Goal: Book appointment/travel/reservation

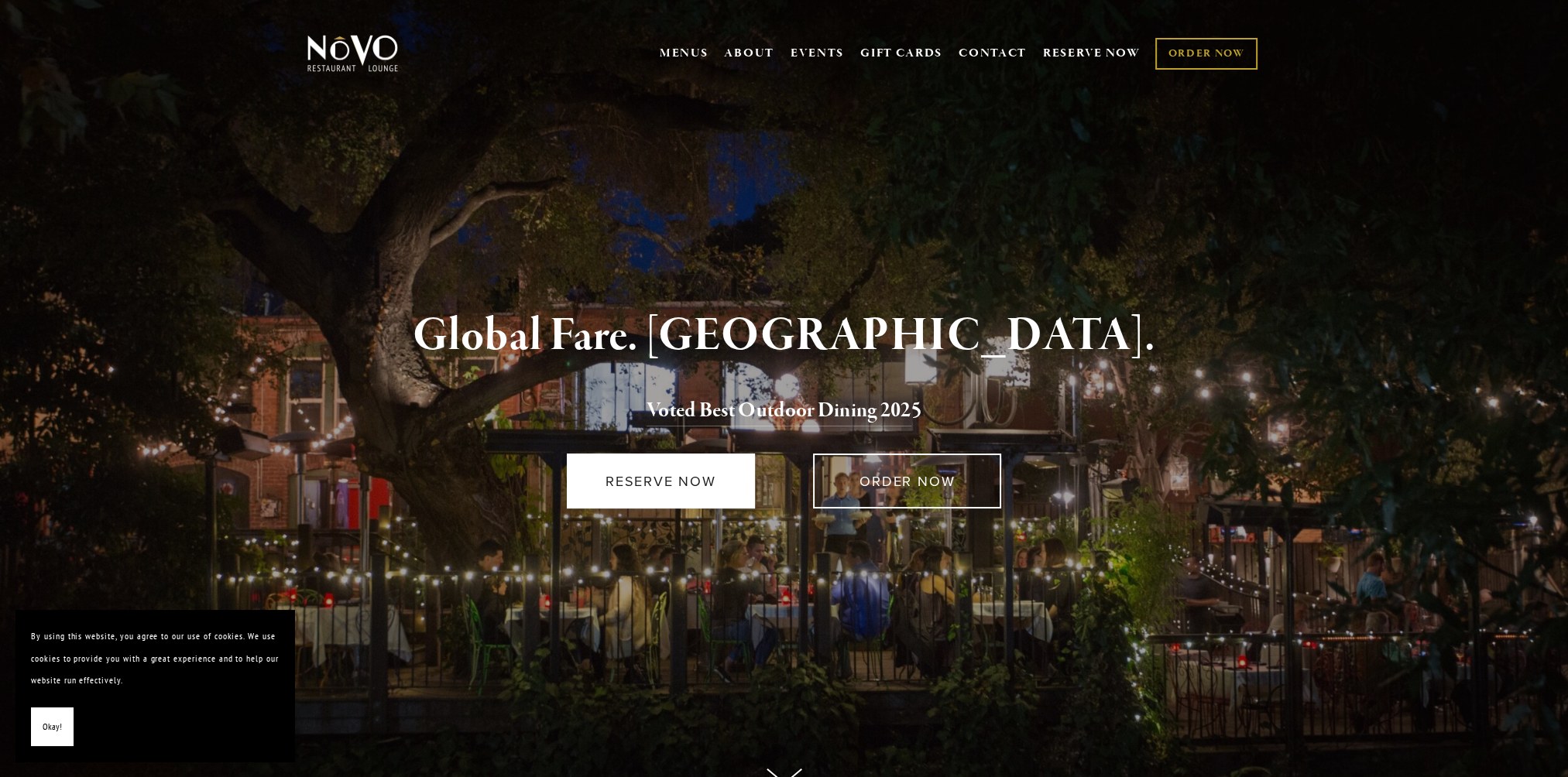
drag, startPoint x: 0, startPoint y: 0, endPoint x: 687, endPoint y: 471, distance: 833.0
click at [687, 471] on link "RESERVE NOW" at bounding box center [661, 481] width 188 height 55
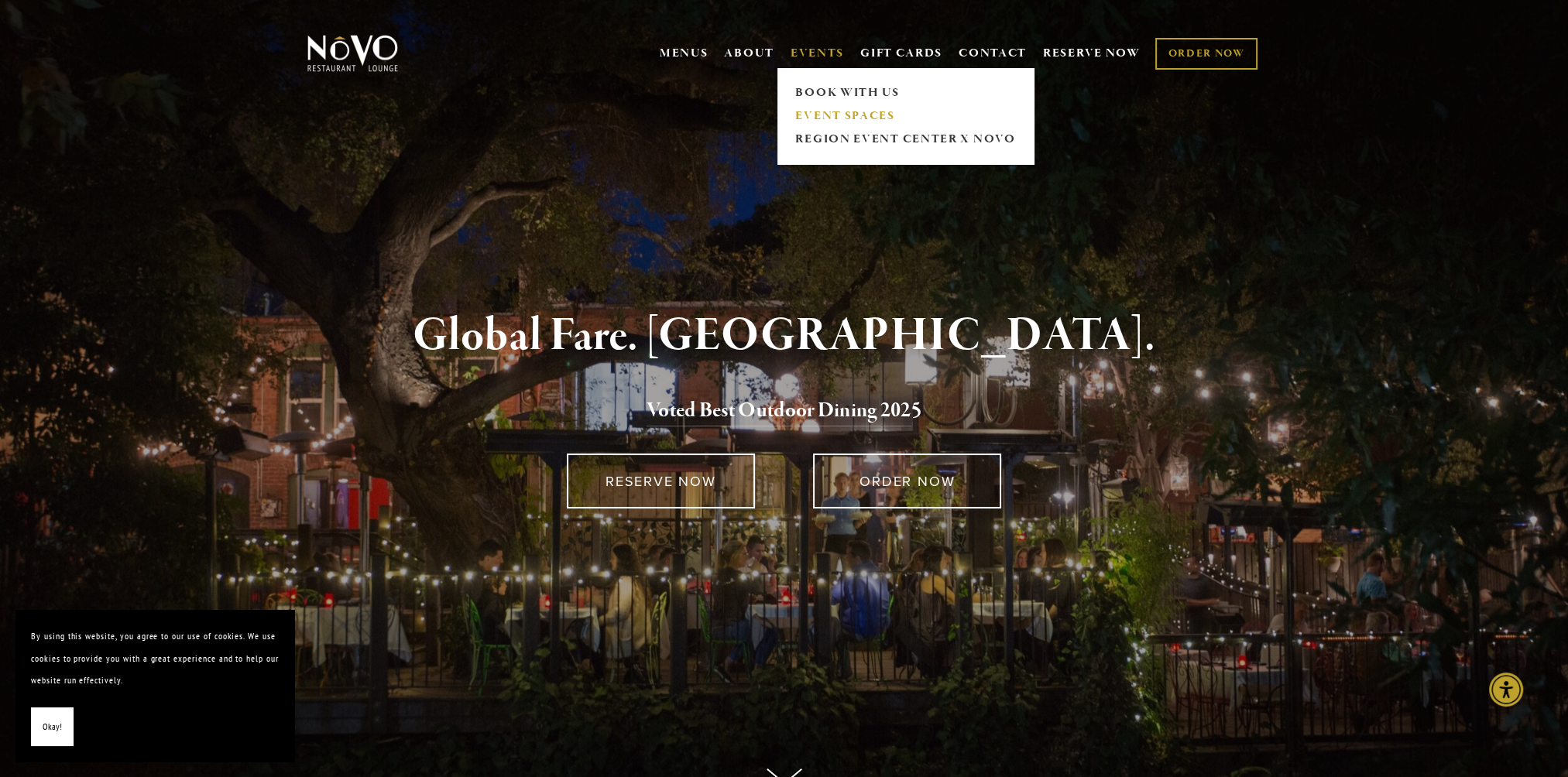
click at [835, 117] on link "EVENT SPACES" at bounding box center [905, 116] width 230 height 23
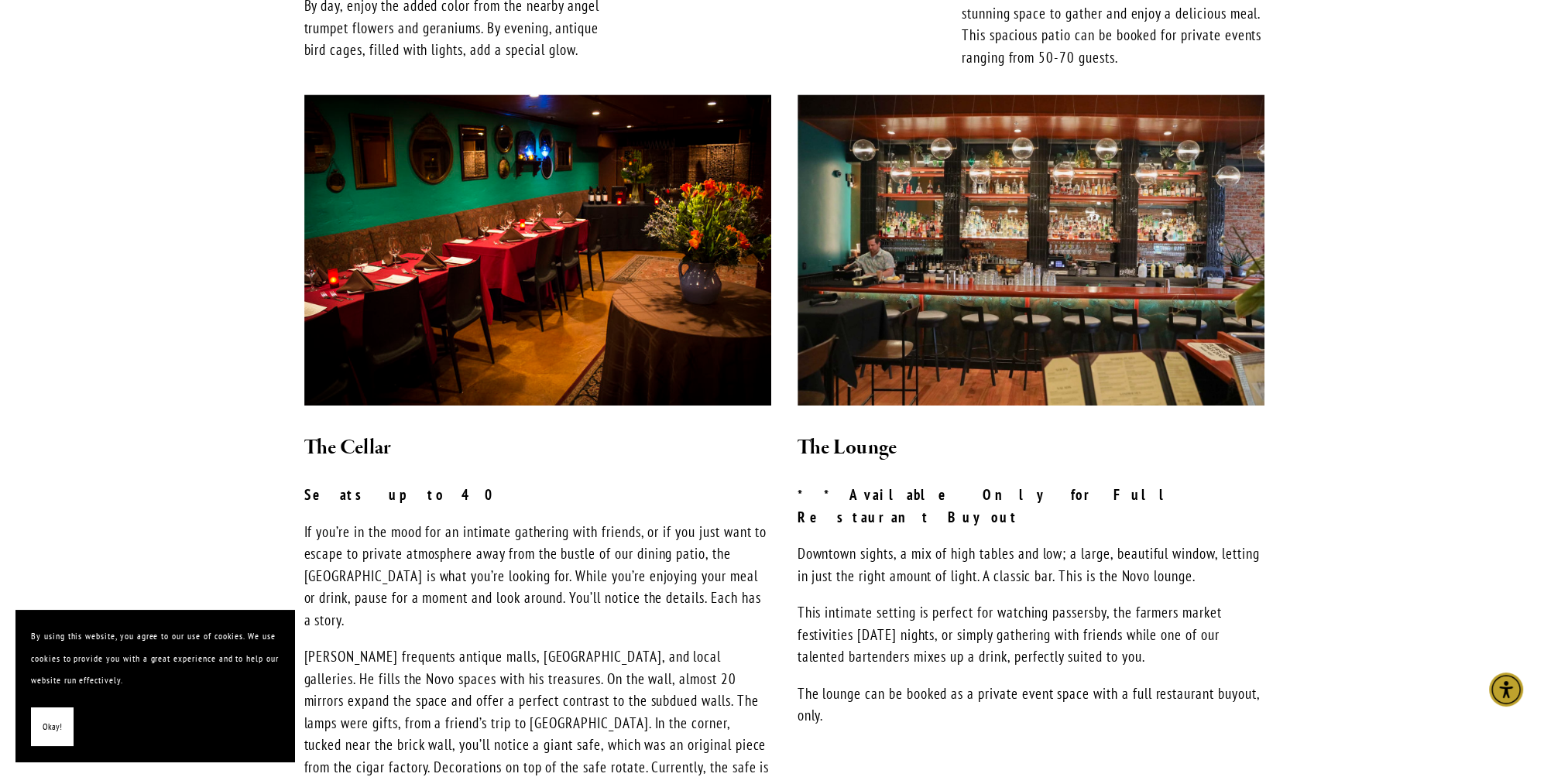
scroll to position [1025, 0]
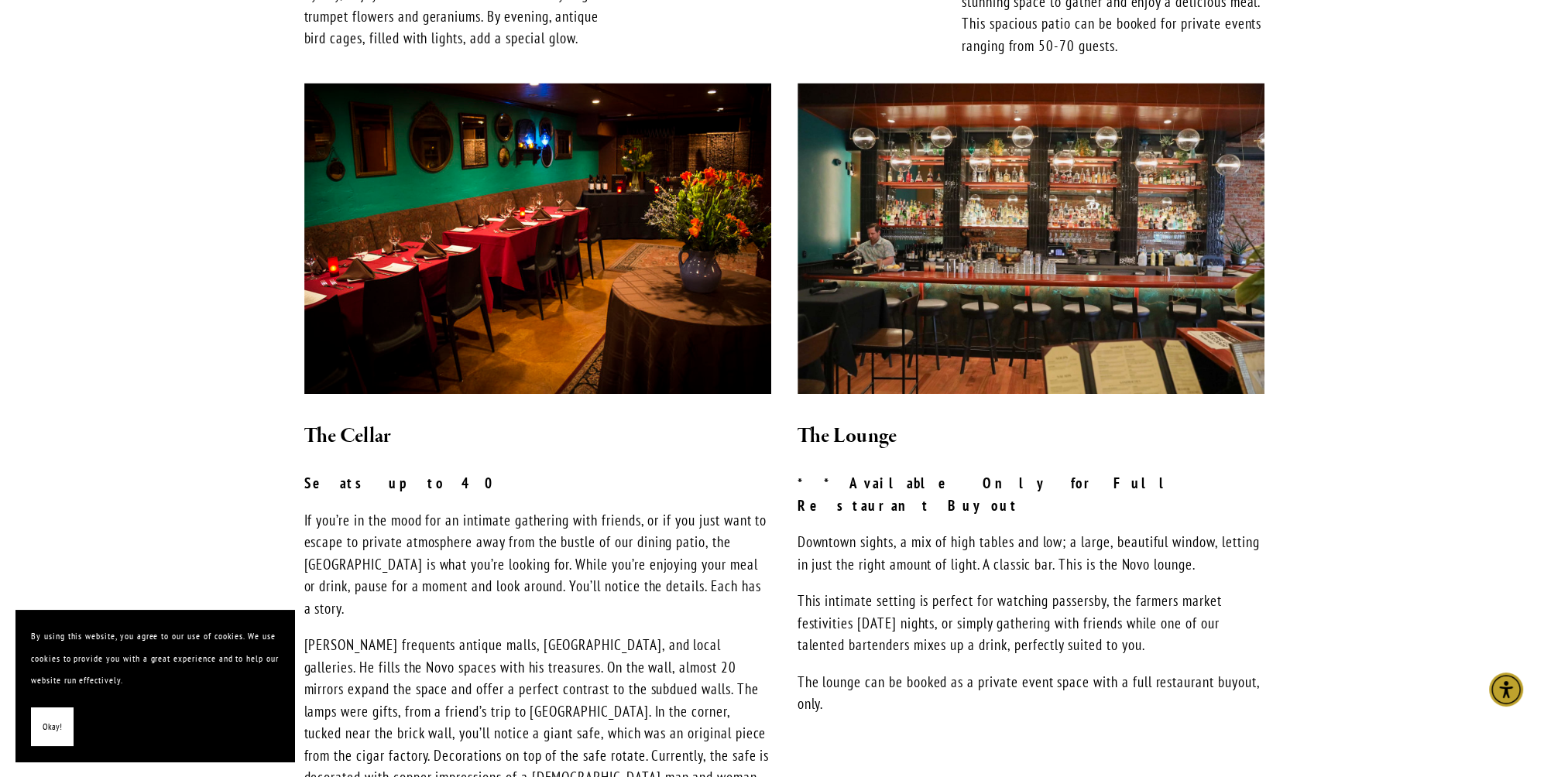
click at [58, 717] on span "Okay!" at bounding box center [52, 727] width 19 height 23
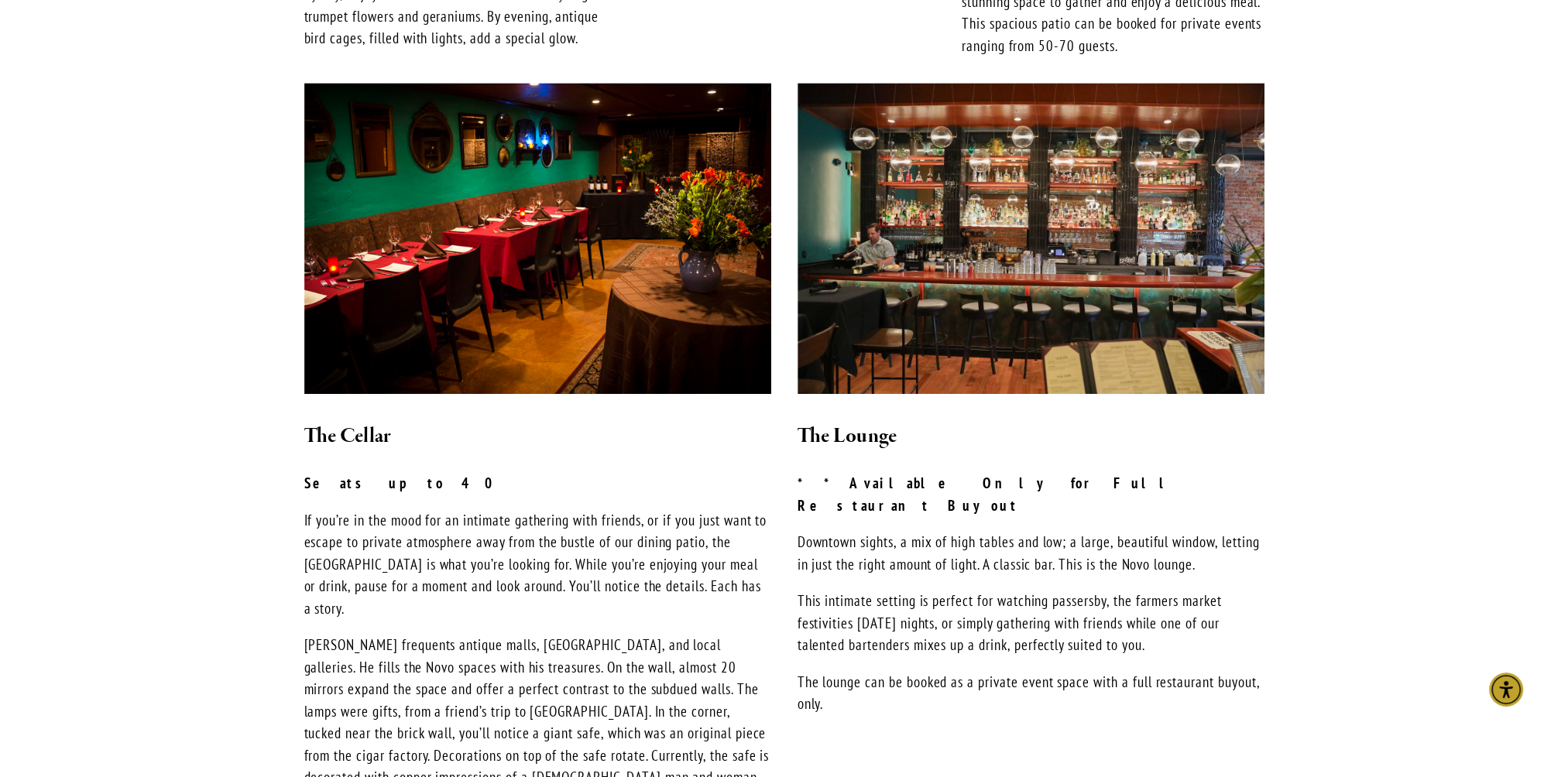
click at [1386, 120] on main "Full Patio Buyout Hosts 135-200 guests Our tiered patio makes for a magical ven…" at bounding box center [784, 532] width 1568 height 2295
